Goal: Task Accomplishment & Management: Manage account settings

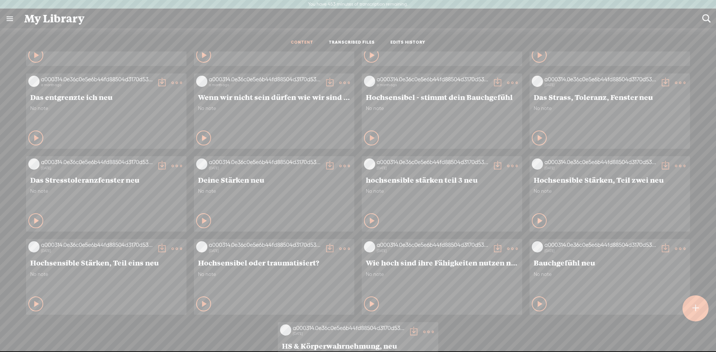
scroll to position [190, 0]
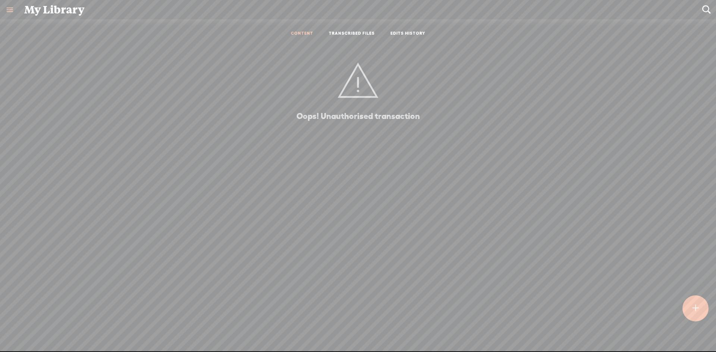
click at [132, 31] on div "CONTENT TRANSCRIBED FILES EDITS HISTORY" at bounding box center [358, 34] width 705 height 18
drag, startPoint x: 358, startPoint y: 122, endPoint x: 381, endPoint y: 93, distance: 37.3
click at [358, 122] on div "Oops! Unauthorised transaction" at bounding box center [358, 182] width 171 height 264
click at [357, 32] on link "TRANSCRIBED FILES" at bounding box center [352, 34] width 46 height 6
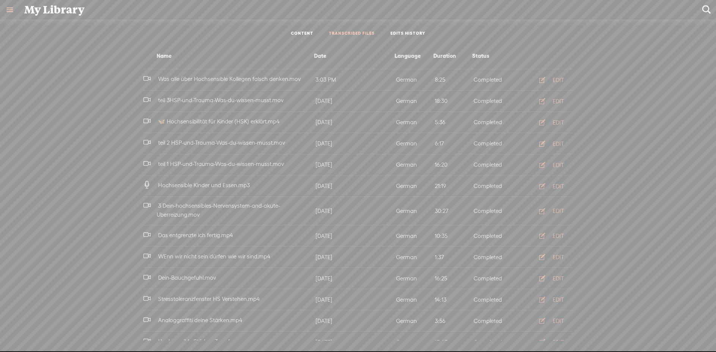
click at [53, 4] on div "My Library" at bounding box center [358, 9] width 678 height 19
click at [46, 13] on div "My Library" at bounding box center [358, 9] width 678 height 19
click at [12, 9] on link at bounding box center [9, 9] width 19 height 19
click at [33, 132] on div "HOME" at bounding box center [34, 133] width 17 height 6
click at [55, 148] on div "MY CHANNEL" at bounding box center [45, 150] width 38 height 6
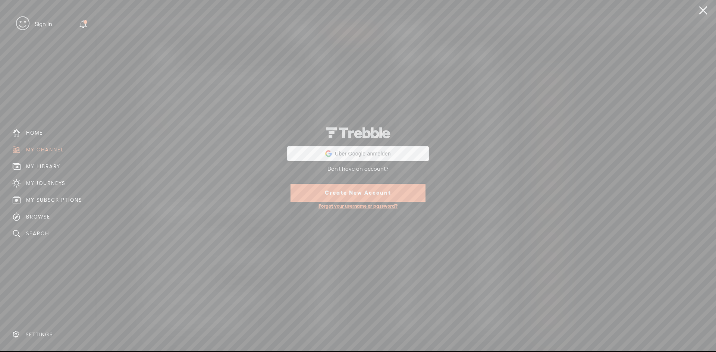
click at [53, 170] on div "Über Google anmelden Über Google anmelden. (Wird in neuem Tab geöffnet) Don't h…" at bounding box center [358, 166] width 716 height 332
click at [47, 165] on div "Über Google anmelden Über Google anmelden. (Wird in neuem Tab geöffnet) Don't h…" at bounding box center [358, 166] width 716 height 332
click at [40, 162] on div "Über Google anmelden Über Google anmelden. (Wird in neuem Tab geöffnet) Don't h…" at bounding box center [358, 166] width 716 height 332
click at [19, 165] on div "Über Google anmelden Über Google anmelden. (Wird in neuem Tab geöffnet) Don't h…" at bounding box center [358, 166] width 716 height 332
drag, startPoint x: 34, startPoint y: 180, endPoint x: 38, endPoint y: 197, distance: 17.6
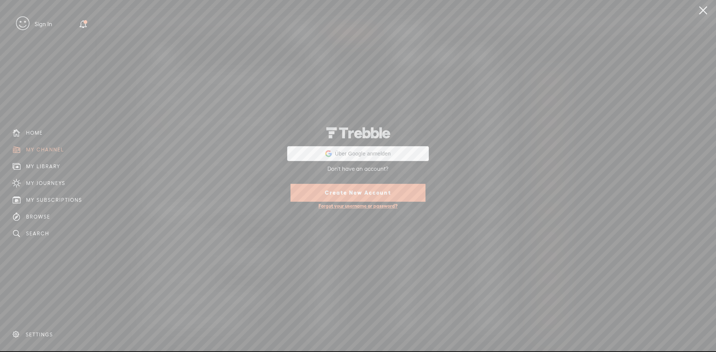
click at [34, 180] on div "Über Google anmelden Über Google anmelden. (Wird in neuem Tab geöffnet) Don't h…" at bounding box center [358, 166] width 716 height 332
click at [39, 198] on div "Über Google anmelden Über Google anmelden. (Wird in neuem Tab geöffnet) Don't h…" at bounding box center [358, 166] width 716 height 332
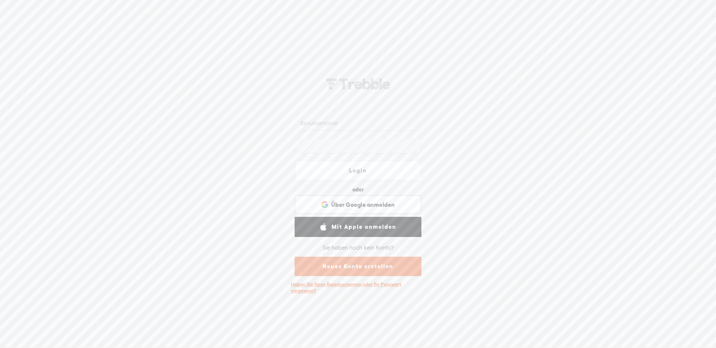
type input "[EMAIL_ADDRESS][DOMAIN_NAME]"
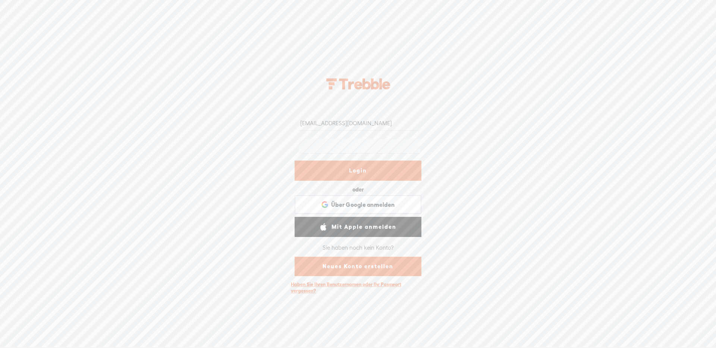
click at [354, 169] on font "Login" at bounding box center [358, 171] width 18 height 6
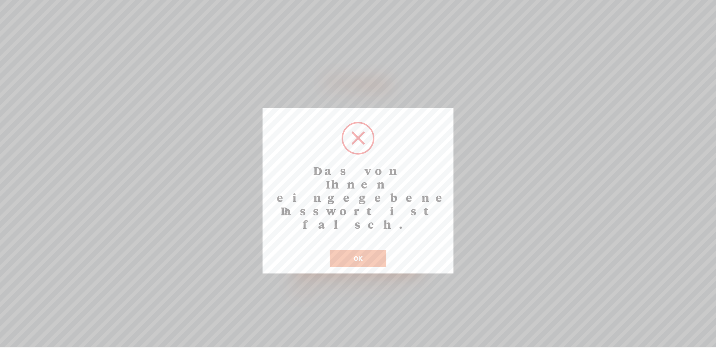
click at [363, 250] on button "OK" at bounding box center [358, 258] width 57 height 17
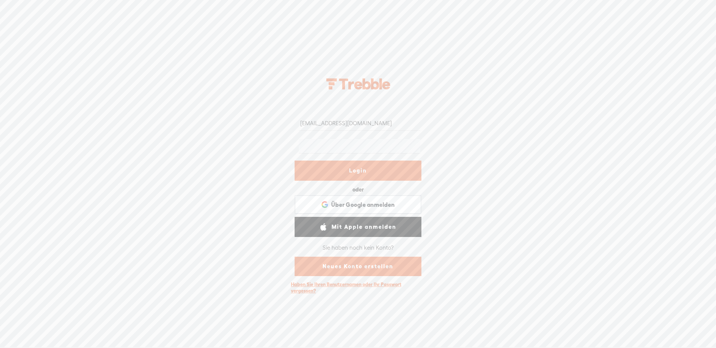
click at [352, 227] on font "Mit Apple anmelden" at bounding box center [364, 227] width 65 height 6
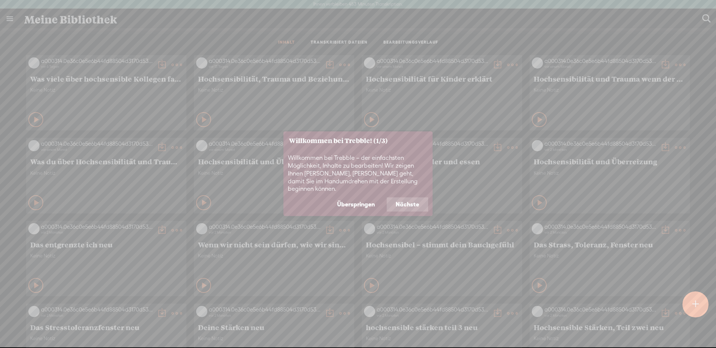
click at [378, 200] on button "Überspringen" at bounding box center [356, 205] width 56 height 14
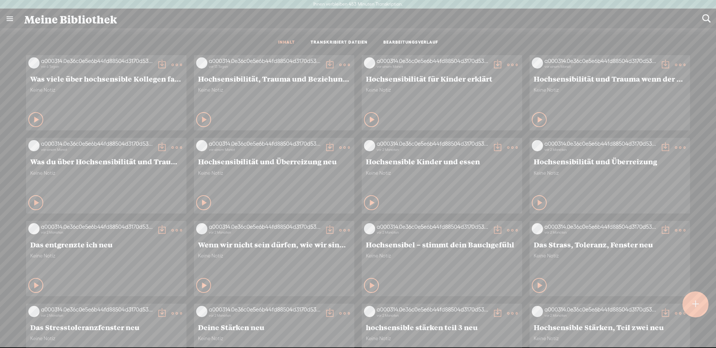
click at [697, 304] on t at bounding box center [696, 305] width 6 height 16
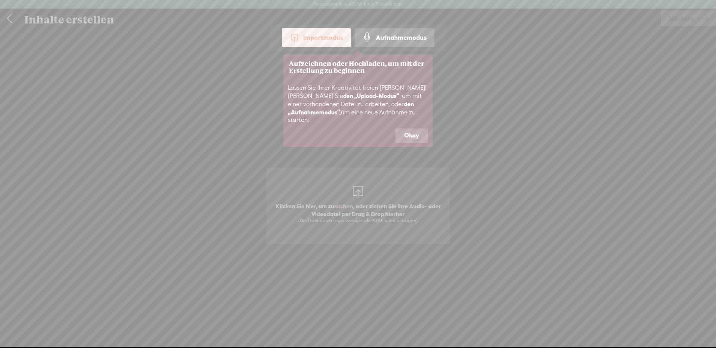
click at [414, 132] on font "Okay" at bounding box center [411, 135] width 15 height 7
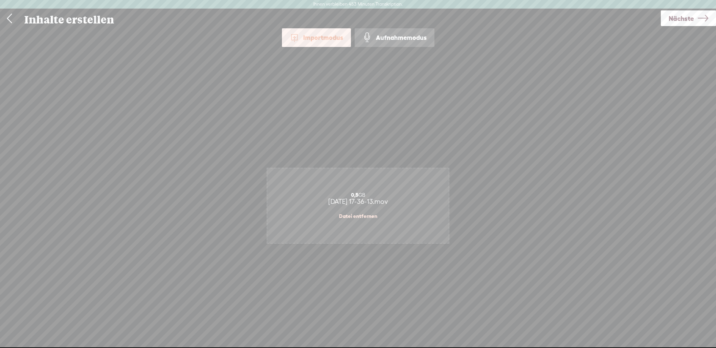
click at [687, 19] on font "Nächste" at bounding box center [681, 19] width 25 height 8
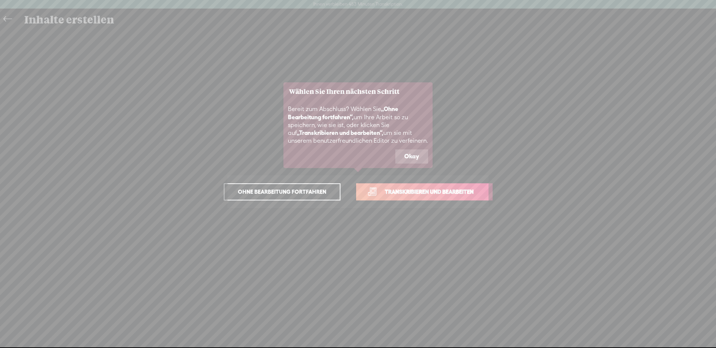
click at [387, 317] on icon at bounding box center [358, 174] width 716 height 348
click at [627, 126] on icon at bounding box center [358, 174] width 716 height 348
